Goal: Information Seeking & Learning: Learn about a topic

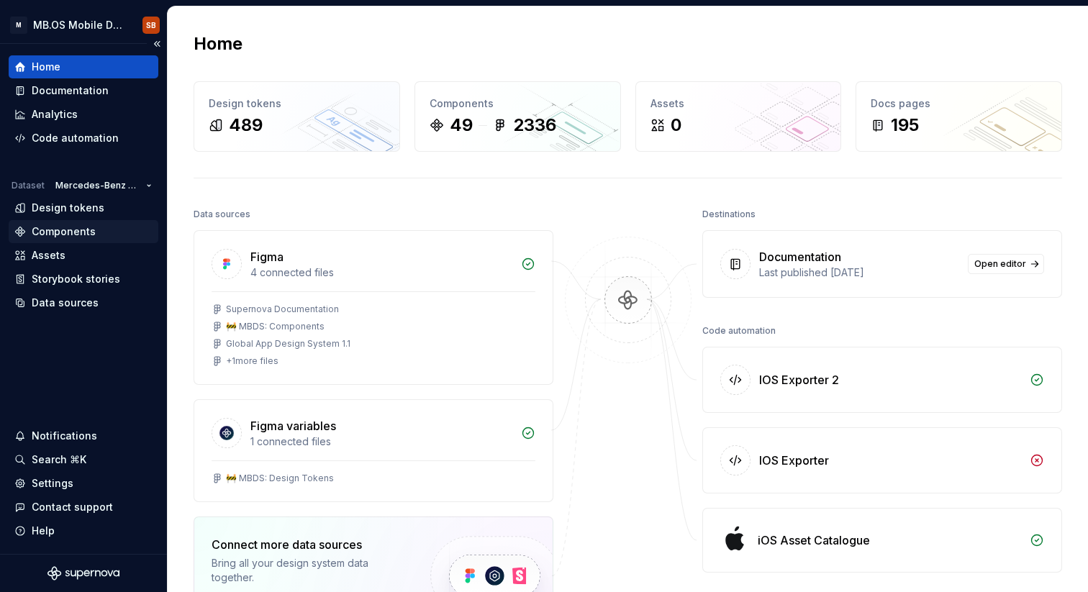
click at [82, 238] on div "Components" at bounding box center [64, 232] width 64 height 14
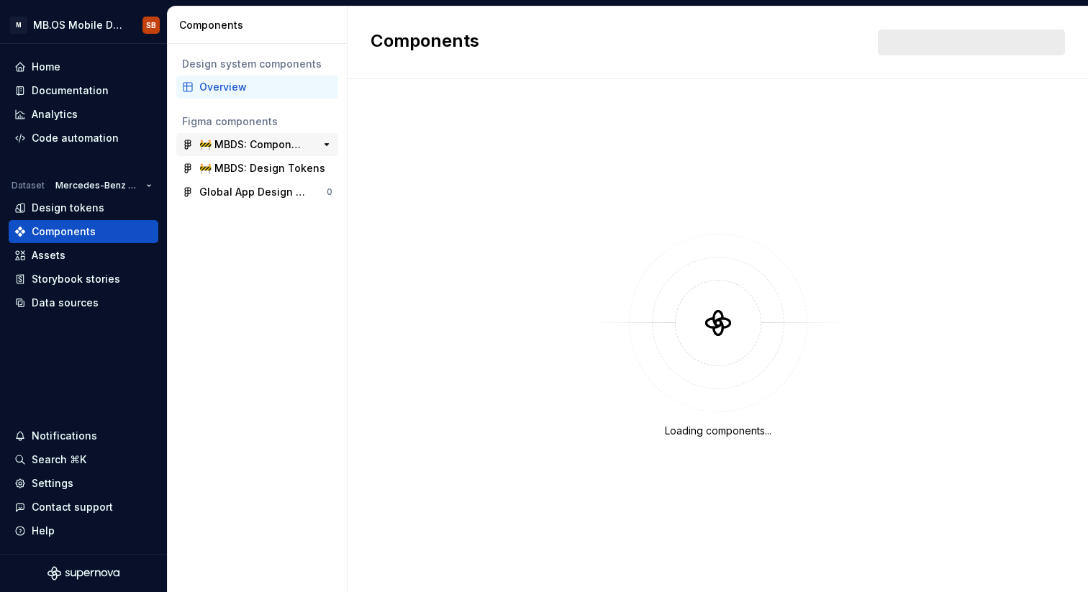
click at [256, 140] on div "🚧 MBDS: Components" at bounding box center [252, 144] width 107 height 14
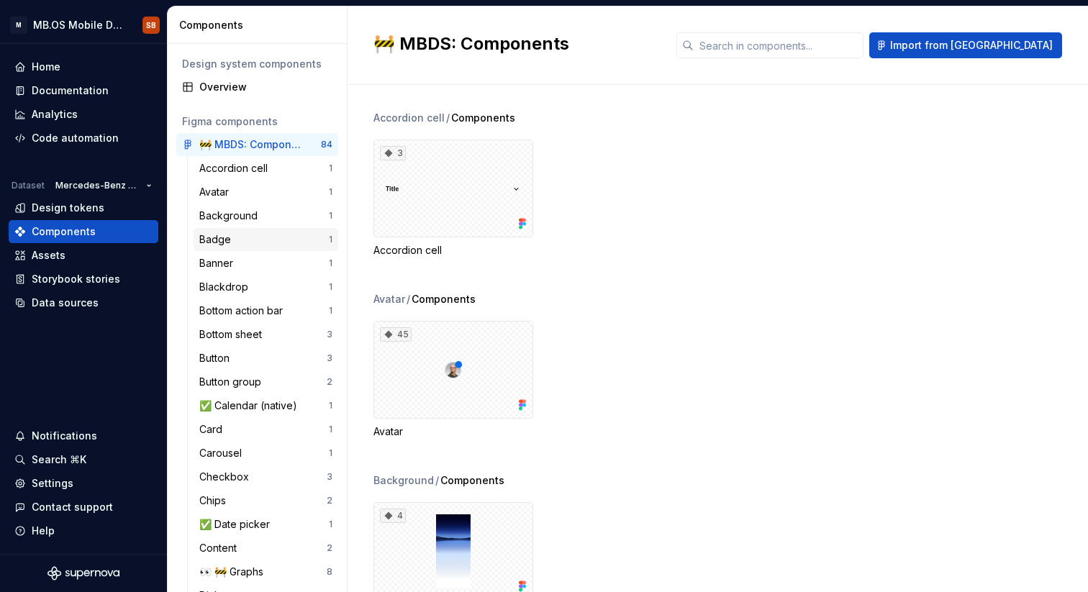
click at [239, 247] on div "Badge 1" at bounding box center [266, 239] width 145 height 23
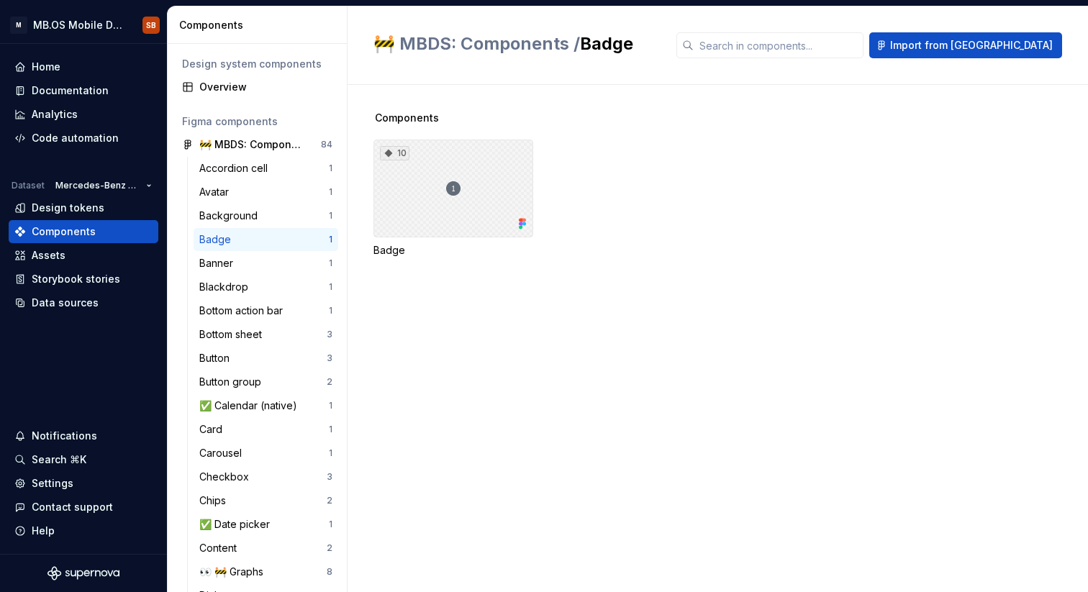
click at [464, 197] on div "10" at bounding box center [454, 189] width 160 height 98
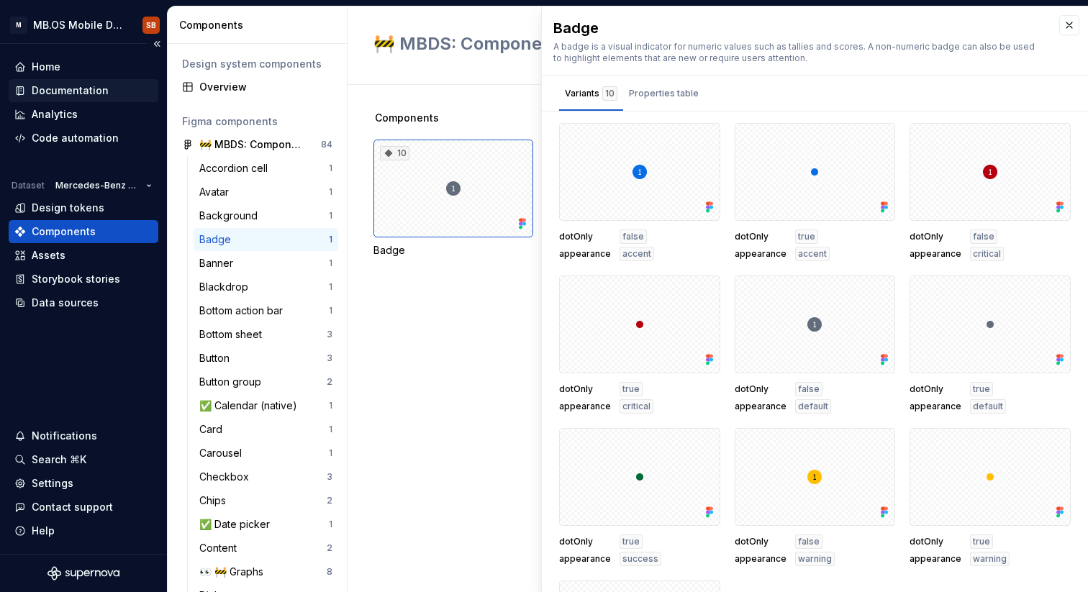
click at [94, 97] on div "Documentation" at bounding box center [70, 91] width 77 height 14
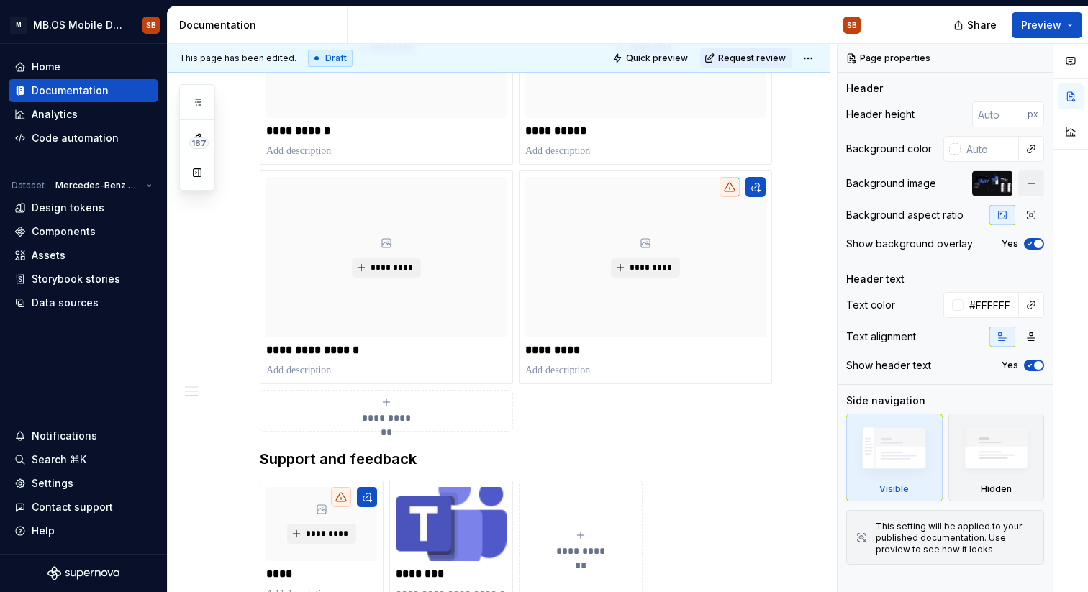
scroll to position [990, 0]
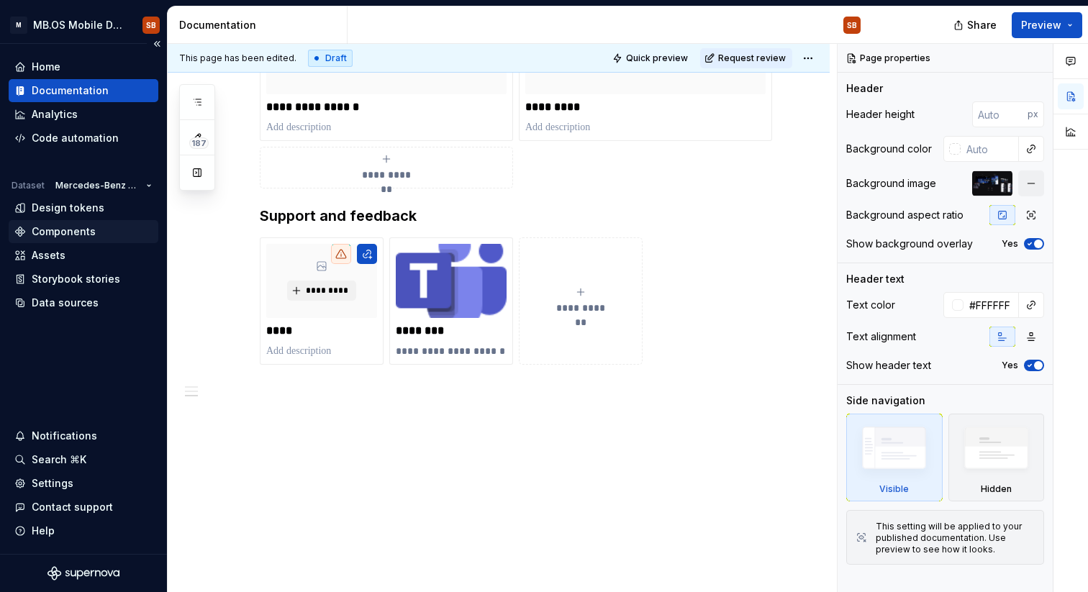
click at [51, 225] on div "Components" at bounding box center [64, 232] width 64 height 14
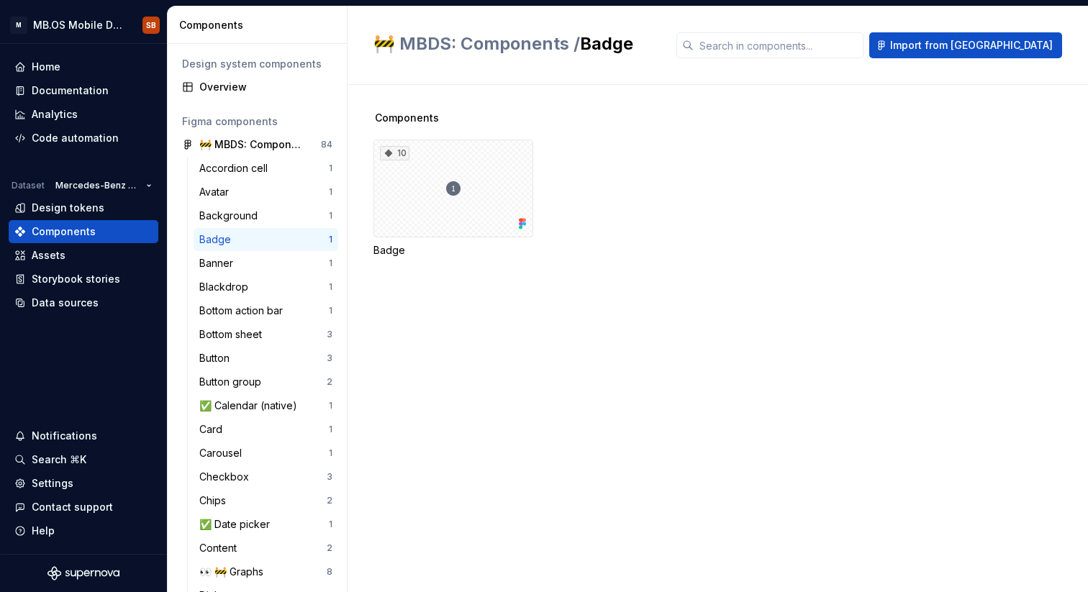
click at [244, 238] on div "Badge" at bounding box center [264, 240] width 130 height 14
click at [233, 81] on div "Overview" at bounding box center [265, 87] width 133 height 14
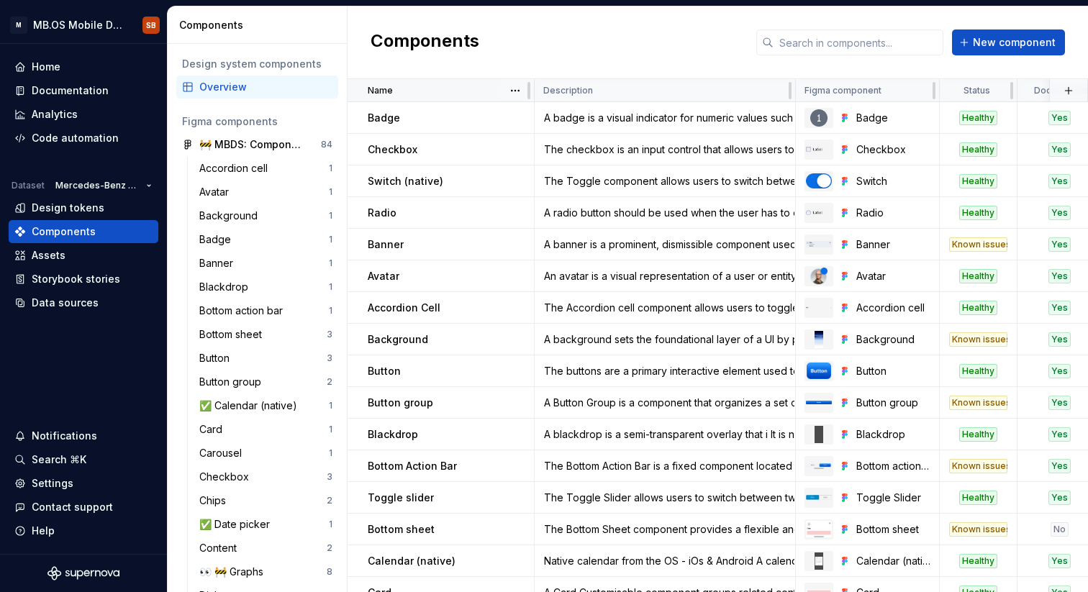
click at [430, 91] on div "Name" at bounding box center [447, 91] width 158 height 12
click at [673, 124] on div "A badge is a visual indicator for numeric values such as tallies and scores. A …" at bounding box center [665, 118] width 259 height 14
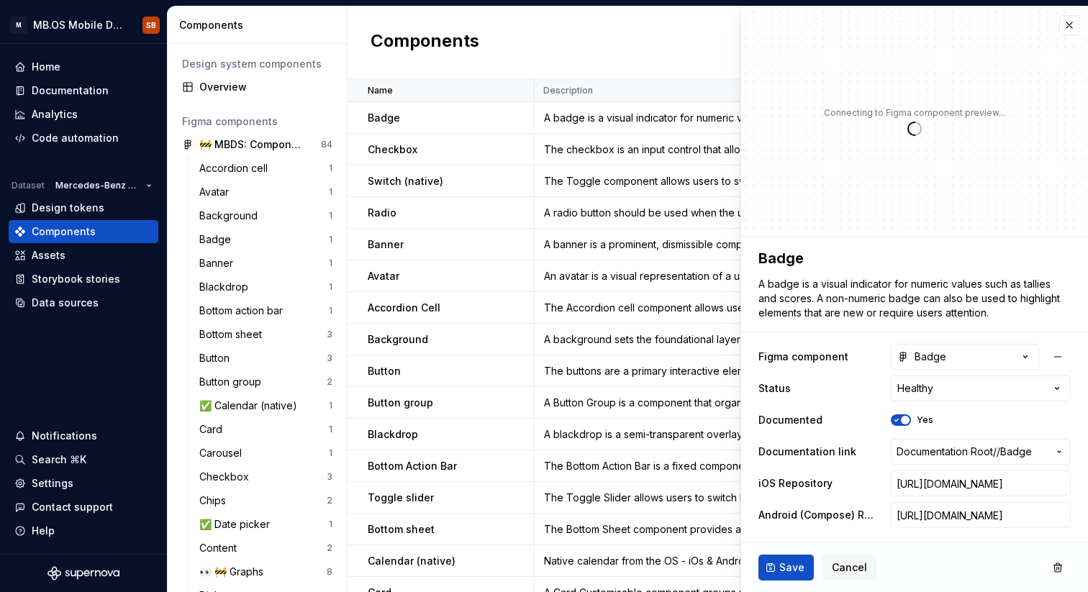
type textarea "*"
click at [1074, 30] on button "button" at bounding box center [1070, 25] width 20 height 20
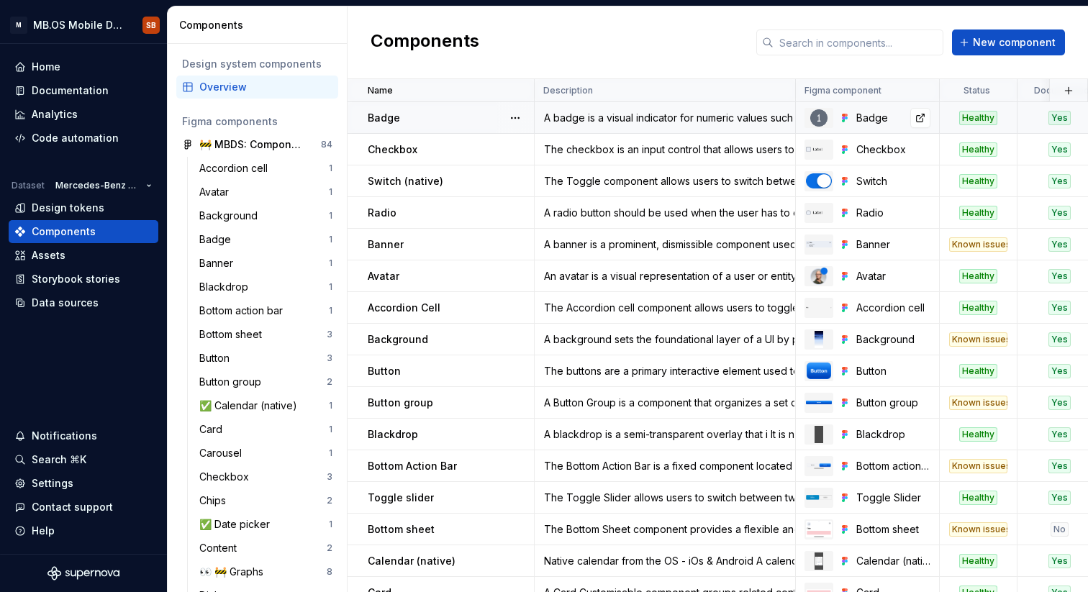
click at [858, 115] on div "Badge" at bounding box center [894, 118] width 74 height 14
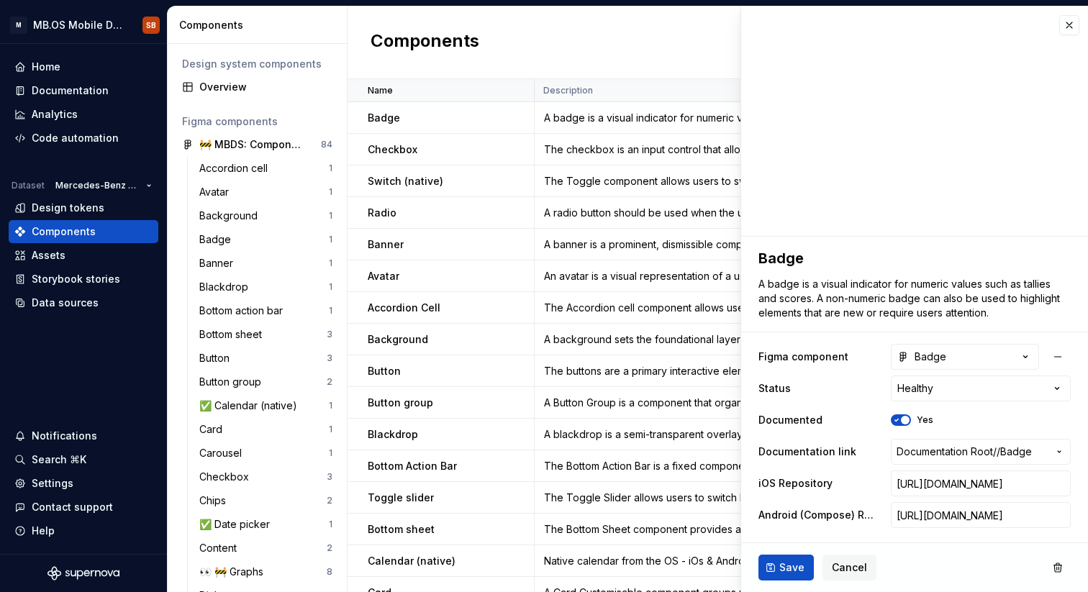
type textarea "*"
